Goal: Task Accomplishment & Management: Use online tool/utility

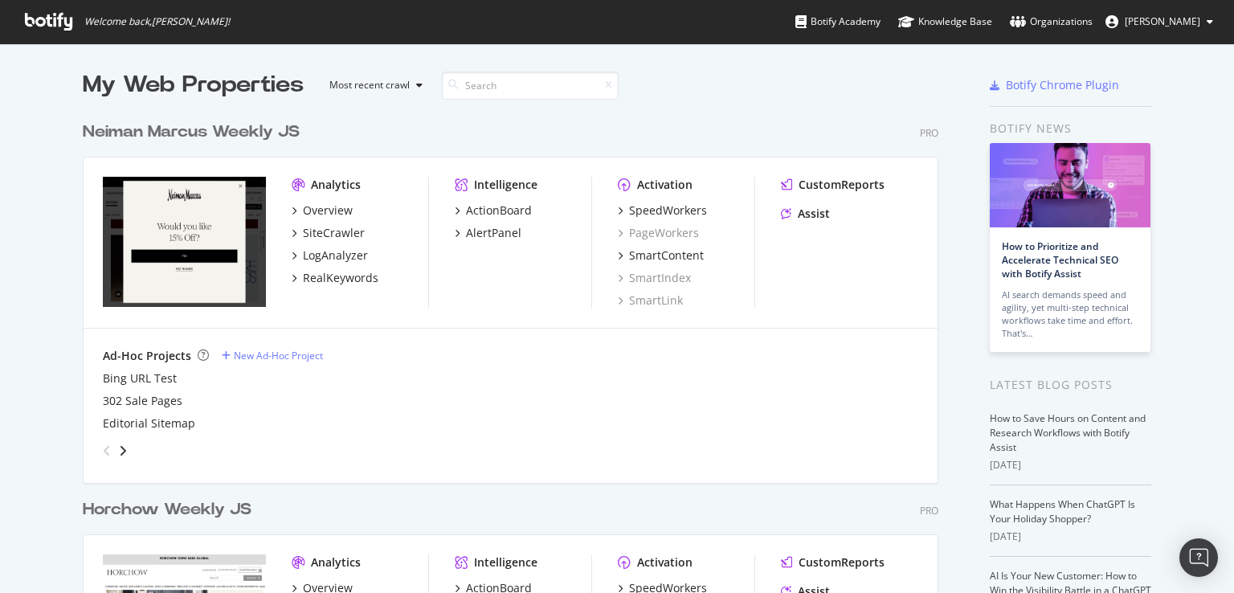
scroll to position [580, 1209]
click at [321, 232] on div "SiteCrawler" at bounding box center [334, 233] width 62 height 16
